Goal: Task Accomplishment & Management: Complete application form

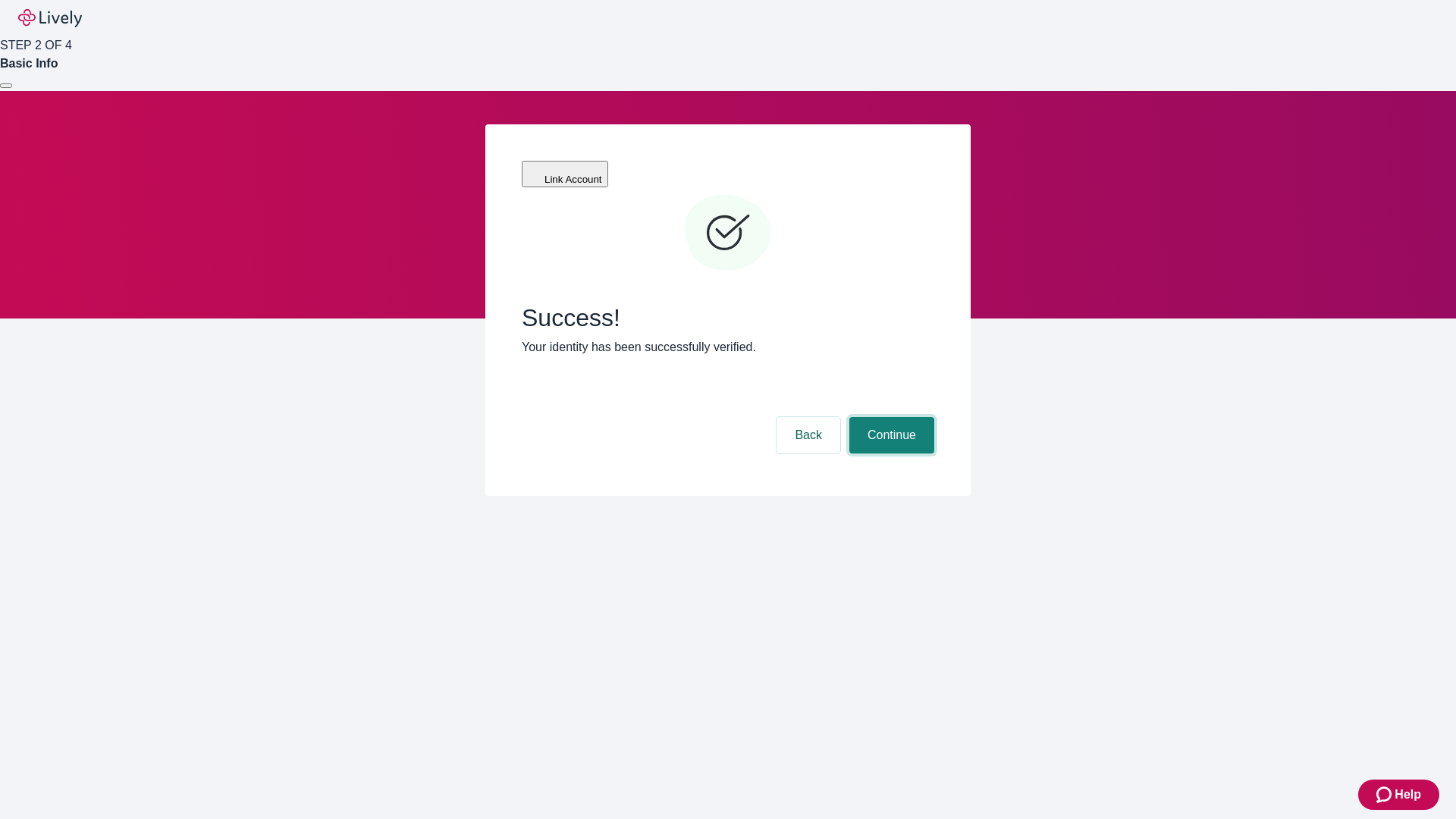
click at [889, 417] on button "Continue" at bounding box center [891, 435] width 85 height 37
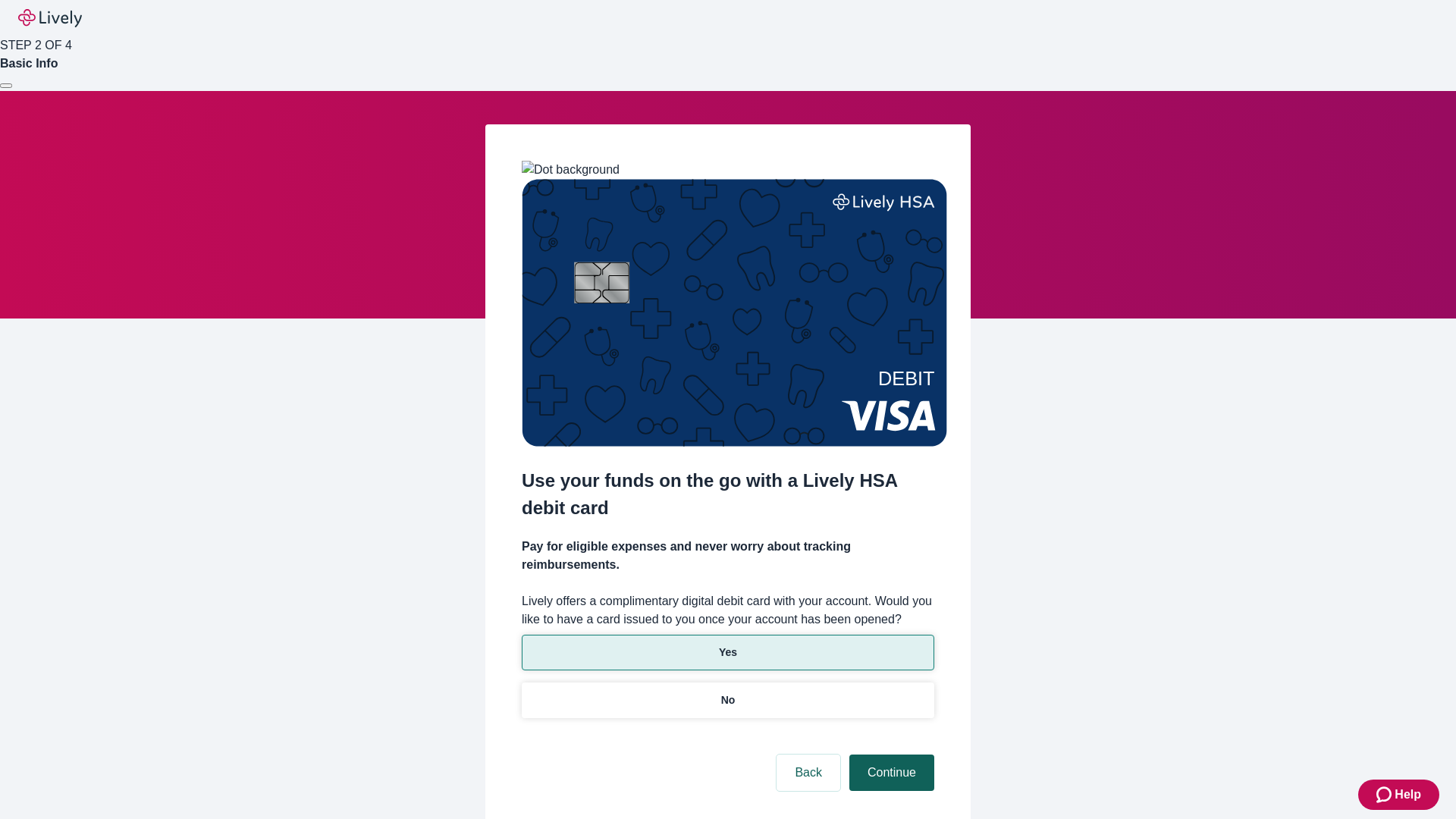
click at [728, 645] on p "Yes" at bounding box center [728, 652] width 18 height 16
click at [889, 755] on button "Continue" at bounding box center [891, 773] width 85 height 37
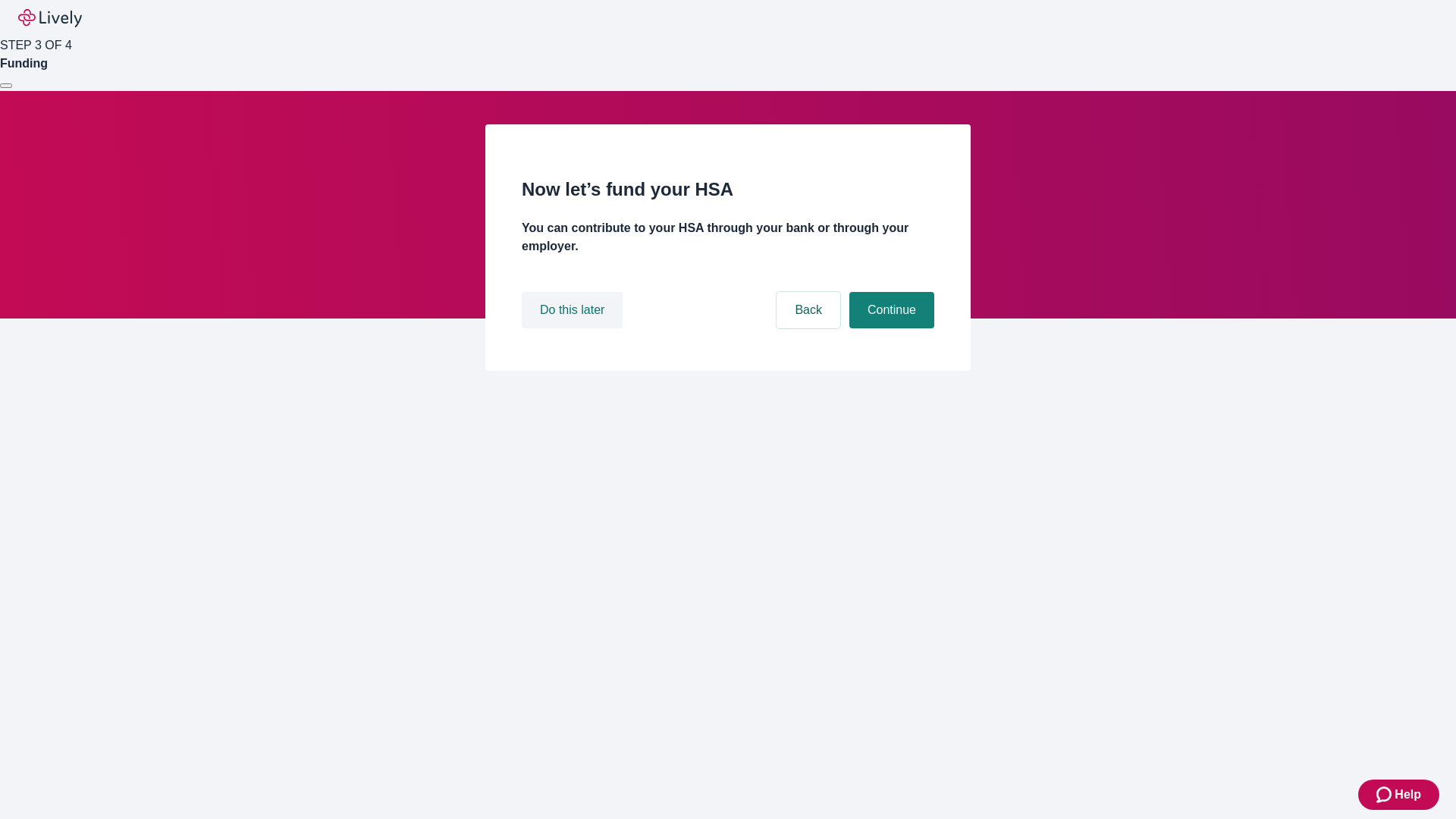
click at [574, 328] on button "Do this later" at bounding box center [572, 309] width 101 height 37
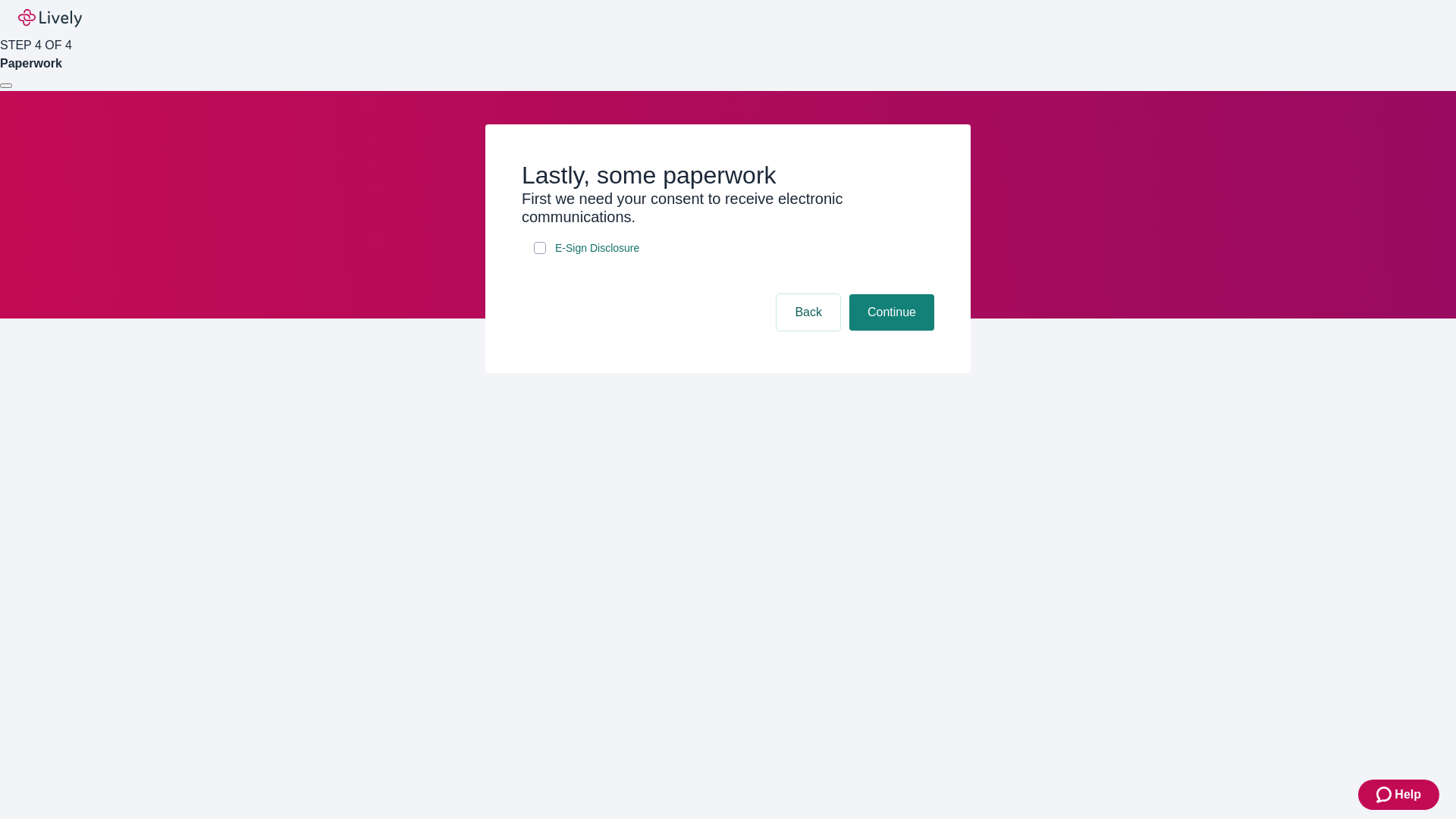
click at [540, 254] on input "E-Sign Disclosure" at bounding box center [539, 248] width 12 height 12
checkbox input "true"
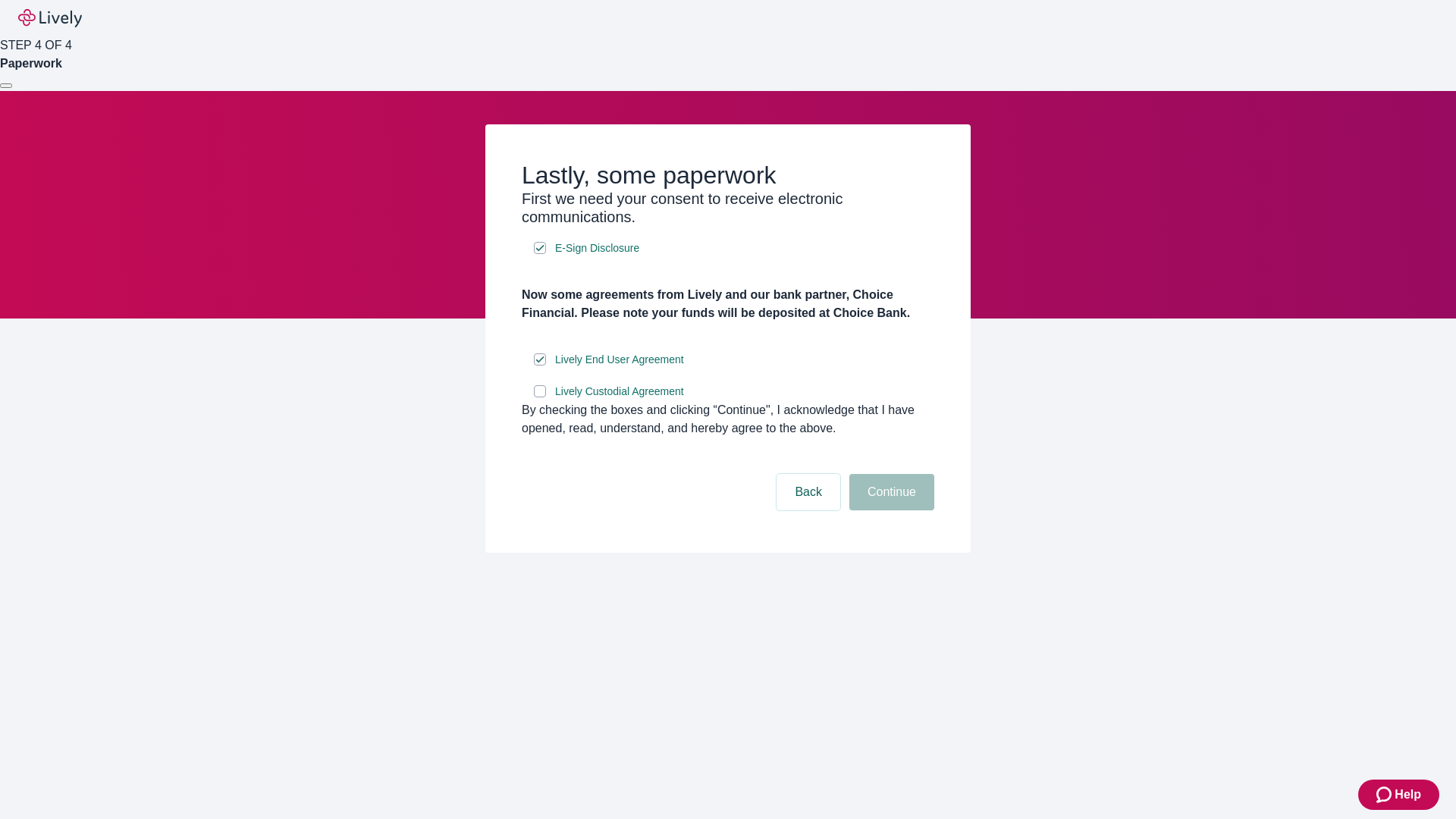
click at [540, 398] on input "Lively Custodial Agreement" at bounding box center [539, 392] width 12 height 12
checkbox input "true"
click at [889, 510] on button "Continue" at bounding box center [891, 492] width 85 height 37
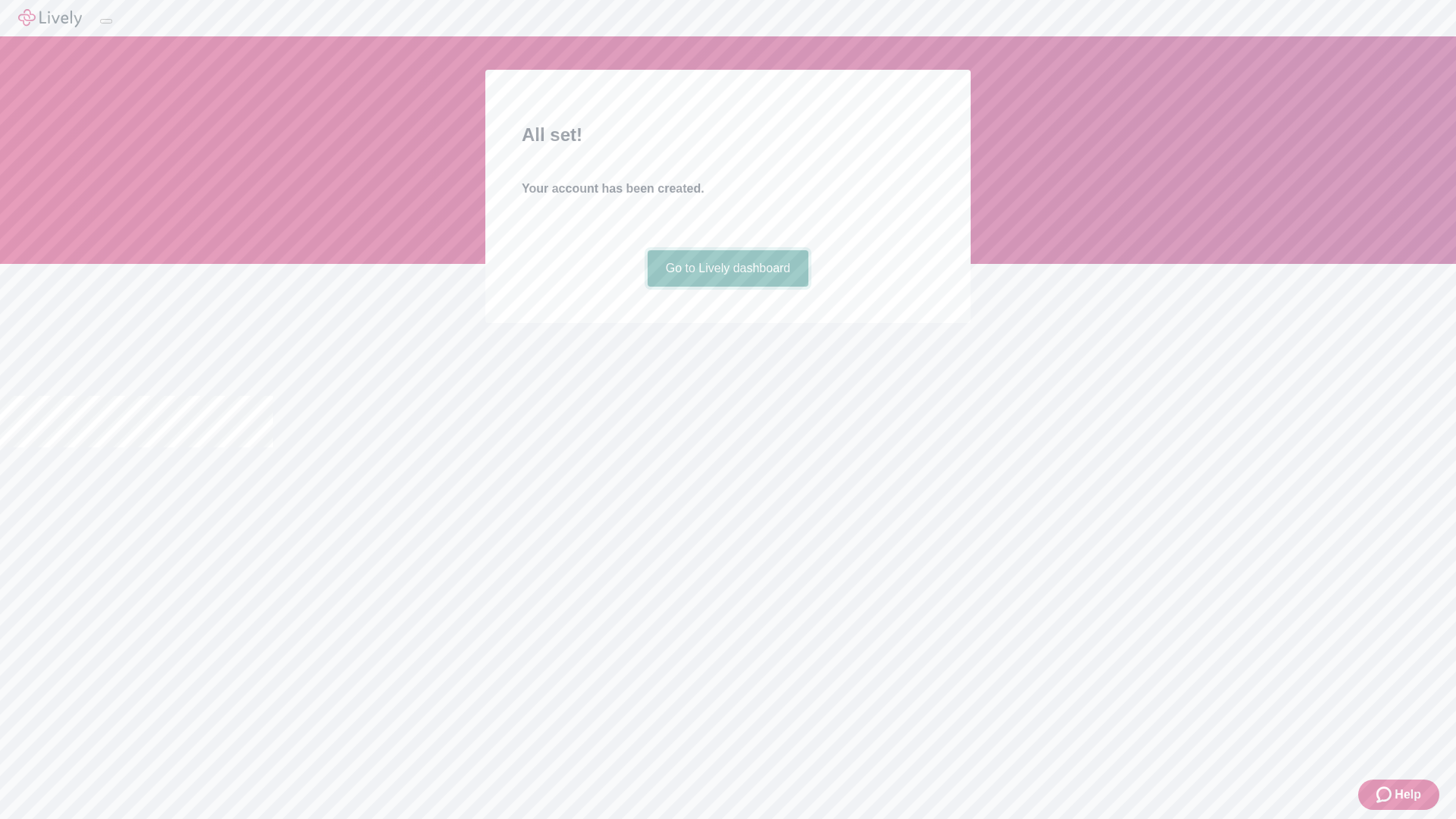
click at [728, 286] on link "Go to Lively dashboard" at bounding box center [728, 268] width 162 height 37
